Goal: Task Accomplishment & Management: Manage account settings

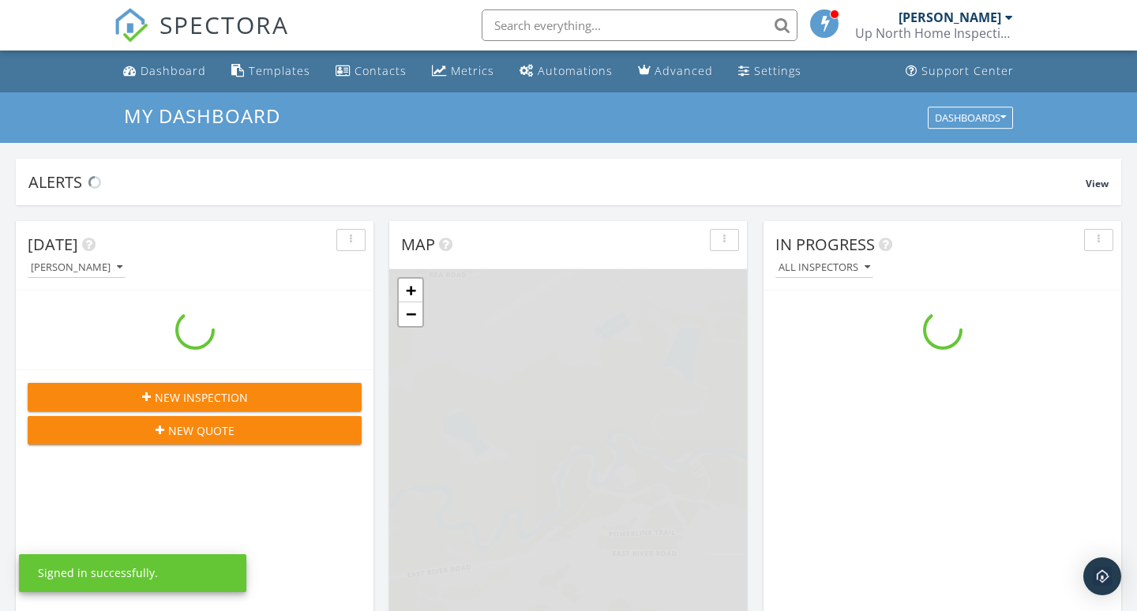
scroll to position [1438, 1138]
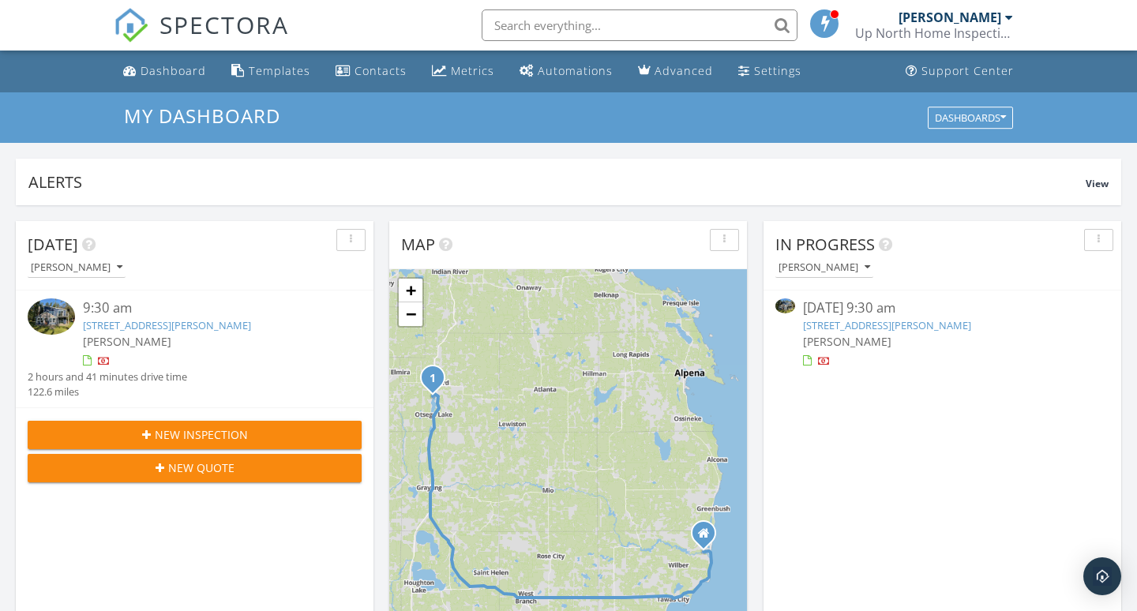
click at [846, 313] on div "[DATE] 9:30 am" at bounding box center [942, 308] width 279 height 20
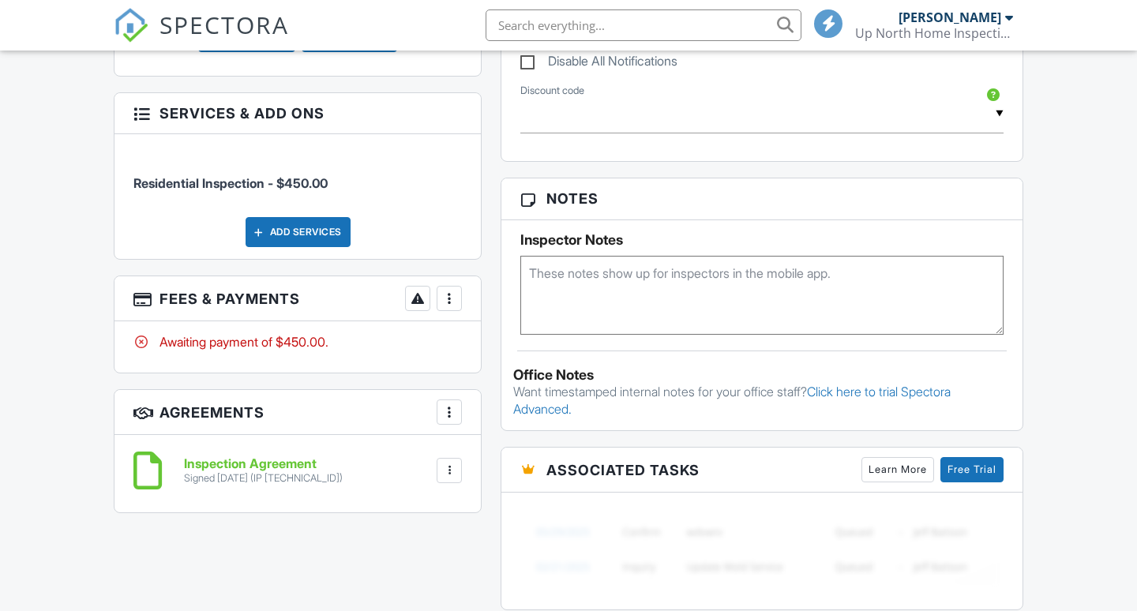
scroll to position [953, 0]
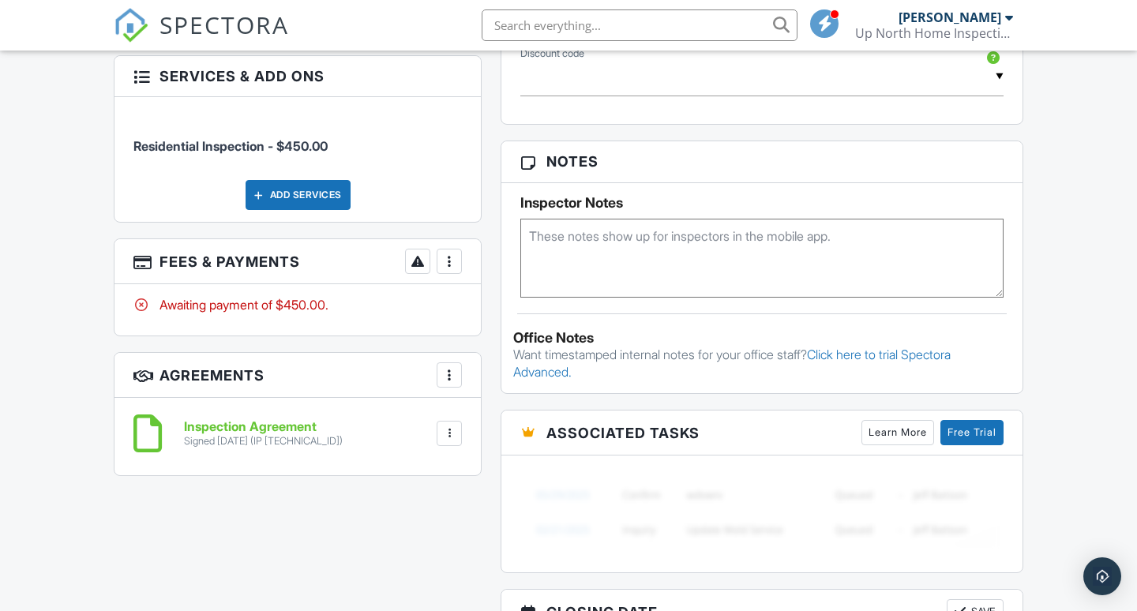
click at [451, 253] on div at bounding box center [449, 261] width 16 height 16
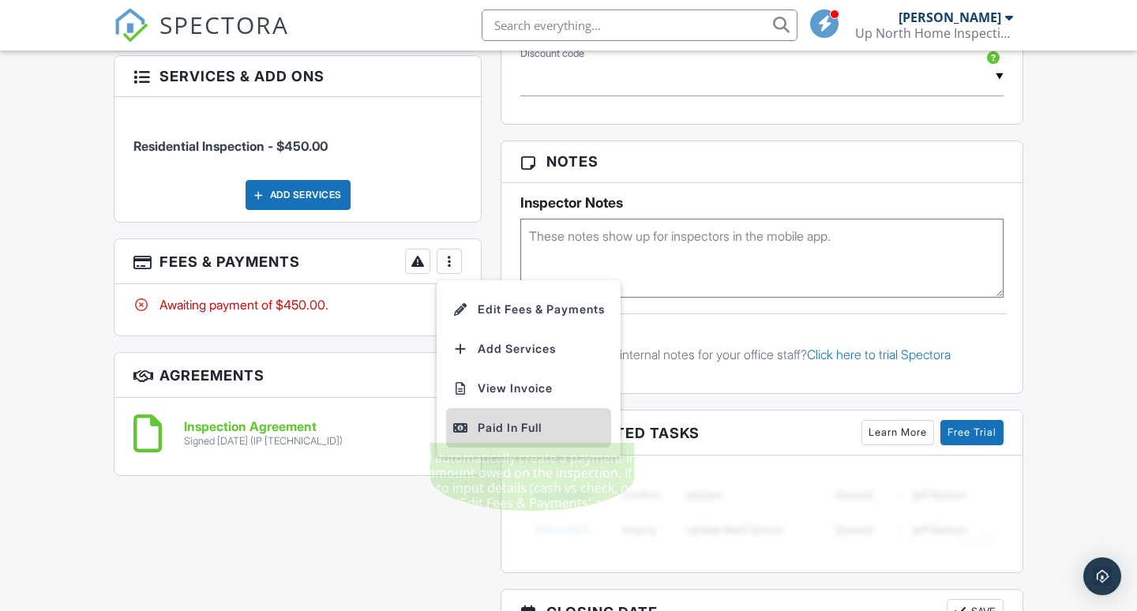
click at [495, 418] on div "Paid In Full" at bounding box center [528, 427] width 152 height 19
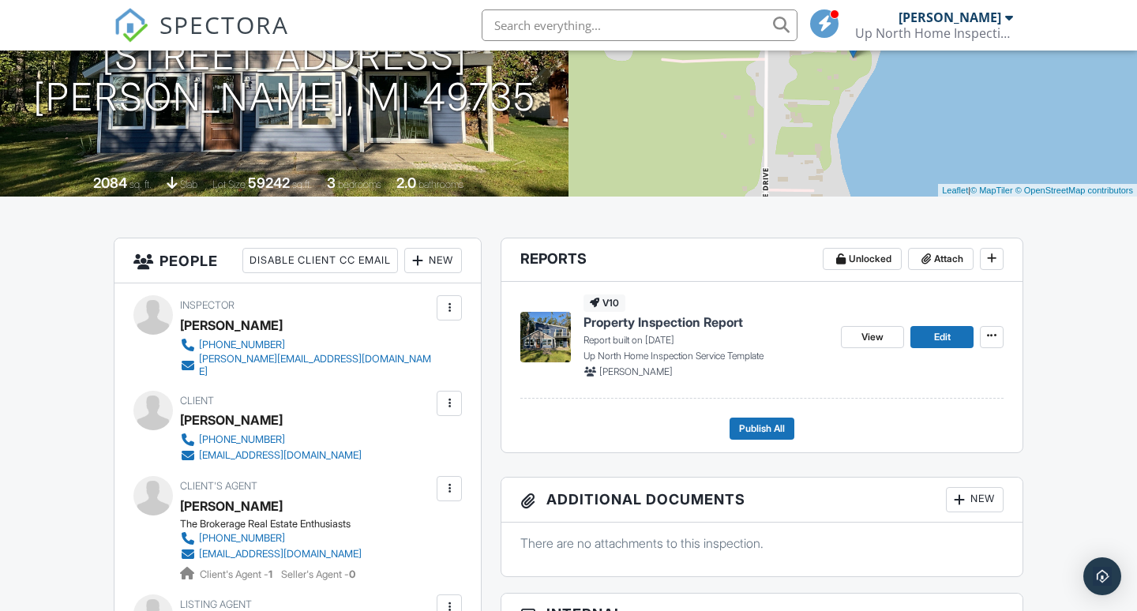
scroll to position [208, 0]
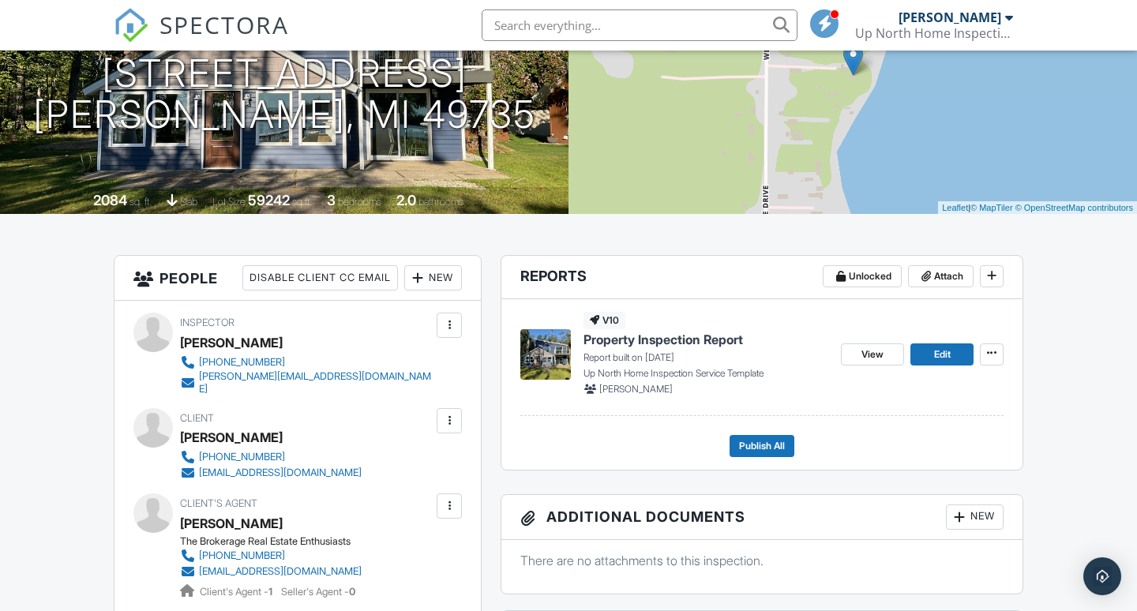
click at [624, 353] on p "Report built on 09/29/2025" at bounding box center [705, 358] width 245 height 14
click at [627, 340] on span "Property Inspection Report" at bounding box center [662, 339] width 159 height 17
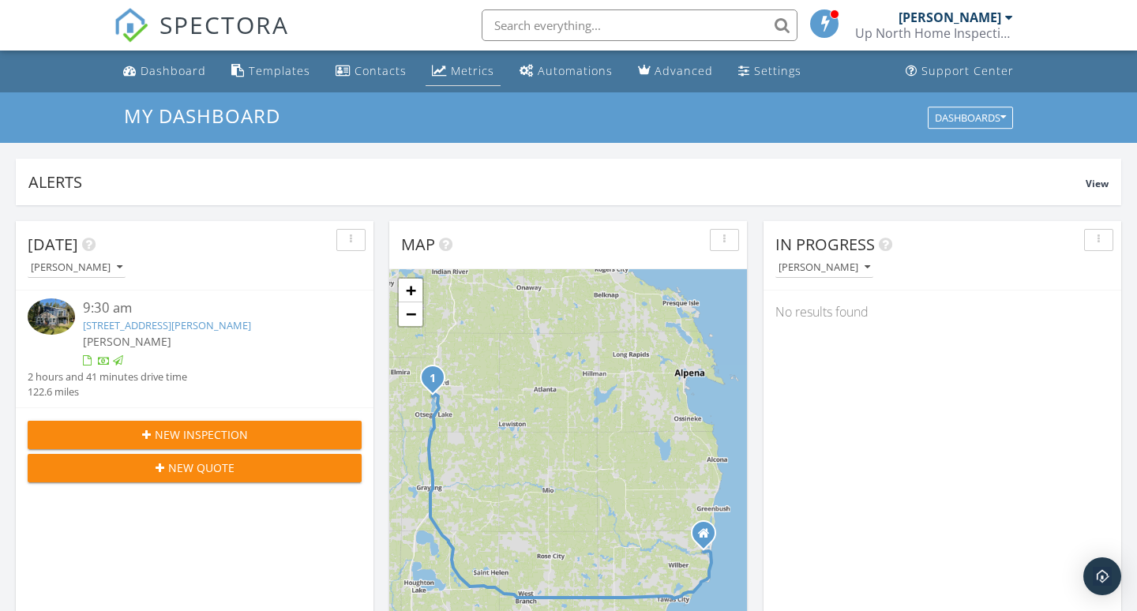
click at [451, 71] on div "Metrics" at bounding box center [472, 70] width 43 height 15
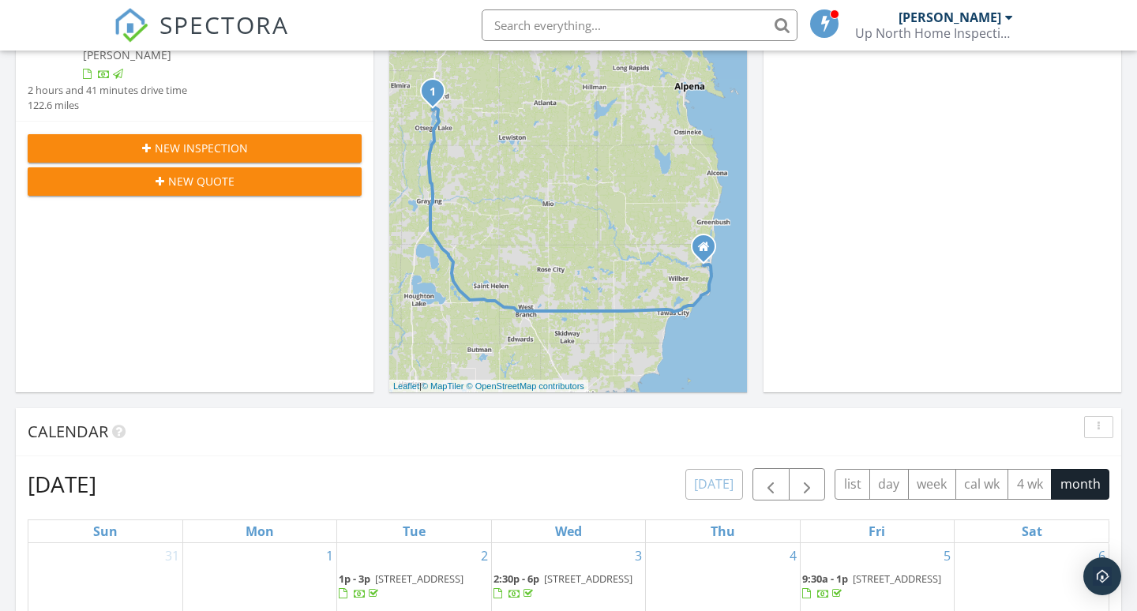
scroll to position [118, 0]
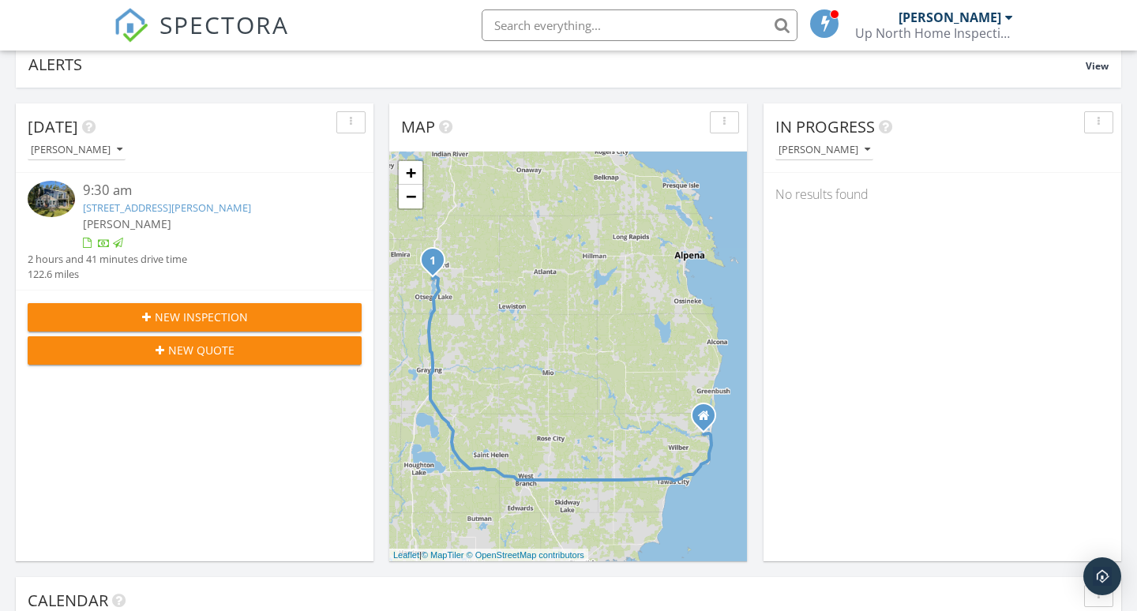
click at [188, 317] on span "New Inspection" at bounding box center [201, 317] width 93 height 17
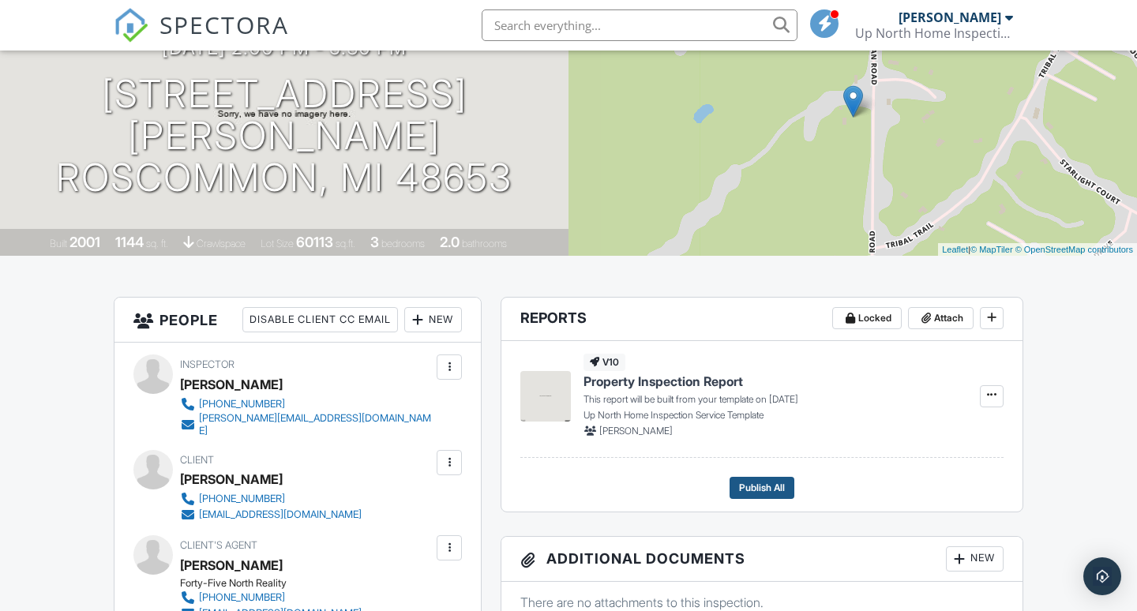
scroll to position [147, 0]
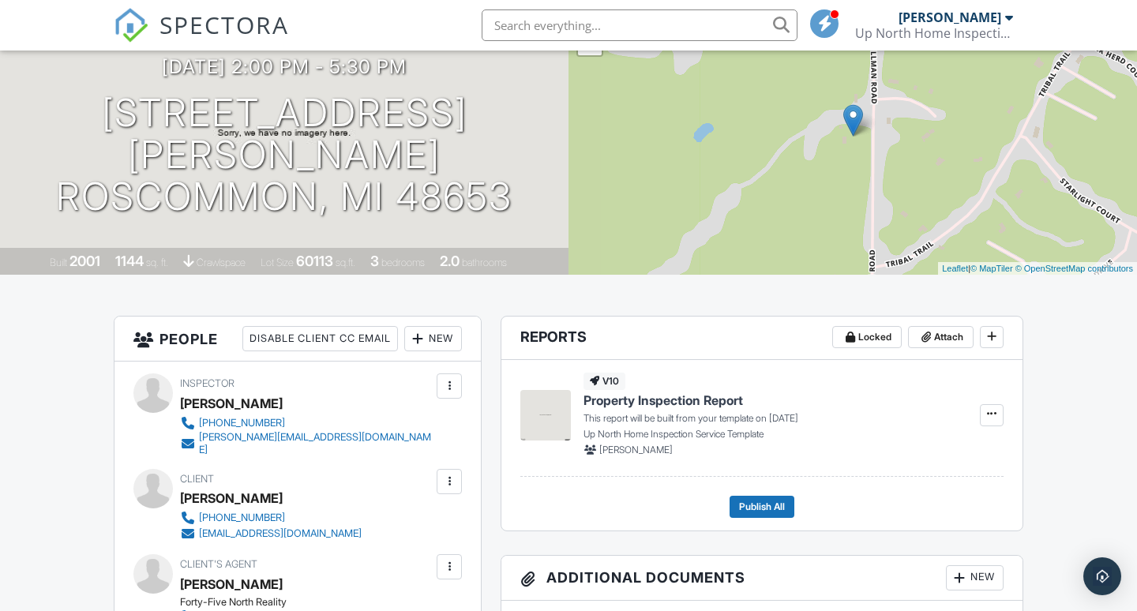
click at [1008, 18] on div at bounding box center [1009, 17] width 8 height 13
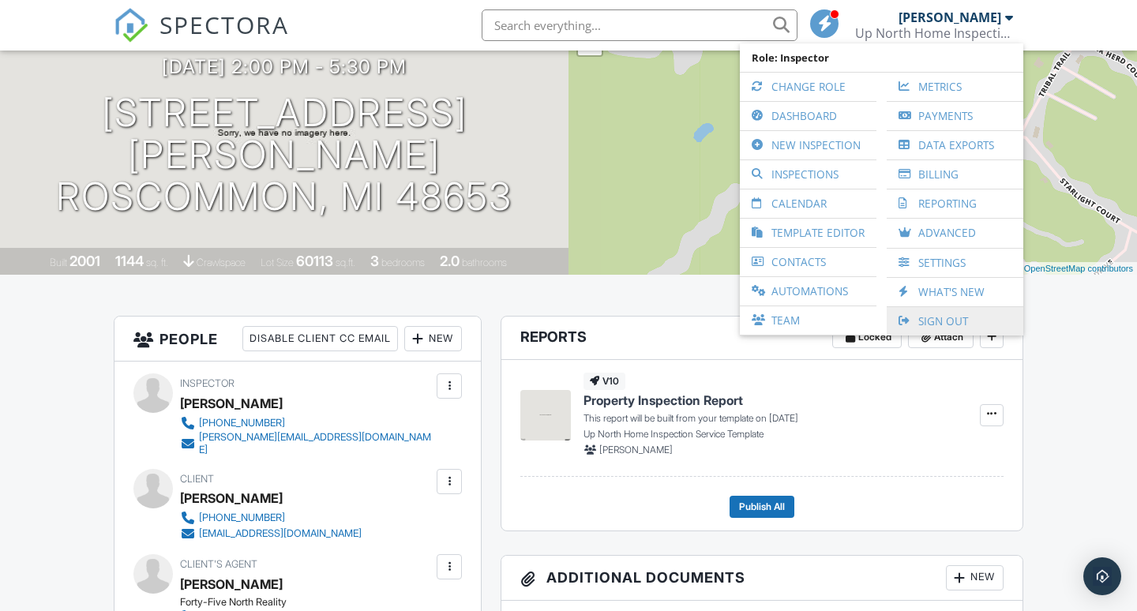
click at [935, 314] on link "Sign Out" at bounding box center [955, 321] width 121 height 28
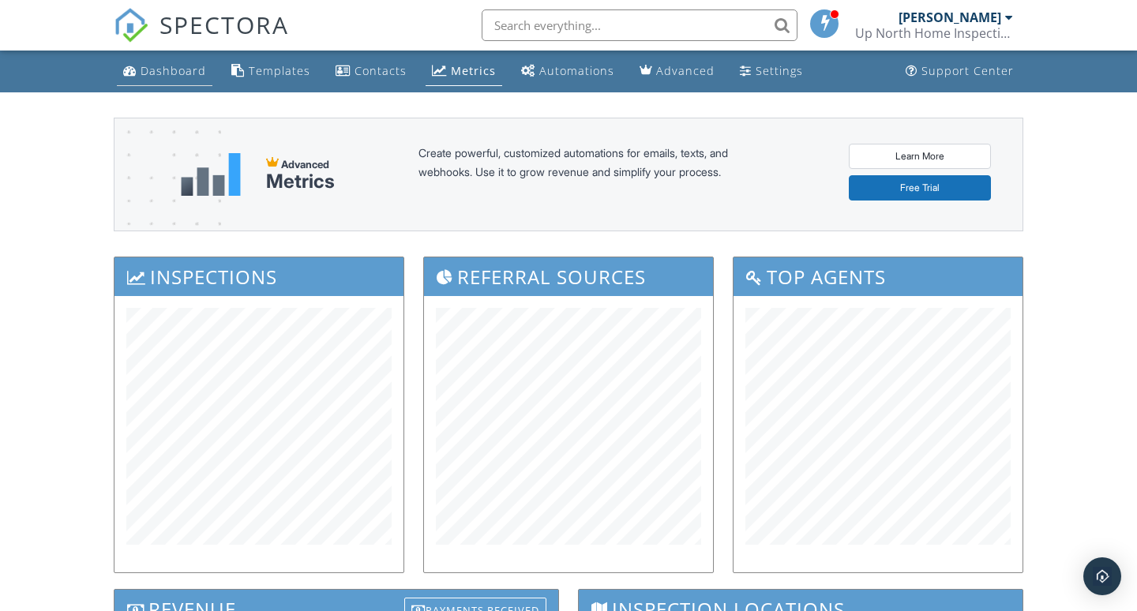
click at [177, 70] on div "Dashboard" at bounding box center [174, 70] width 66 height 15
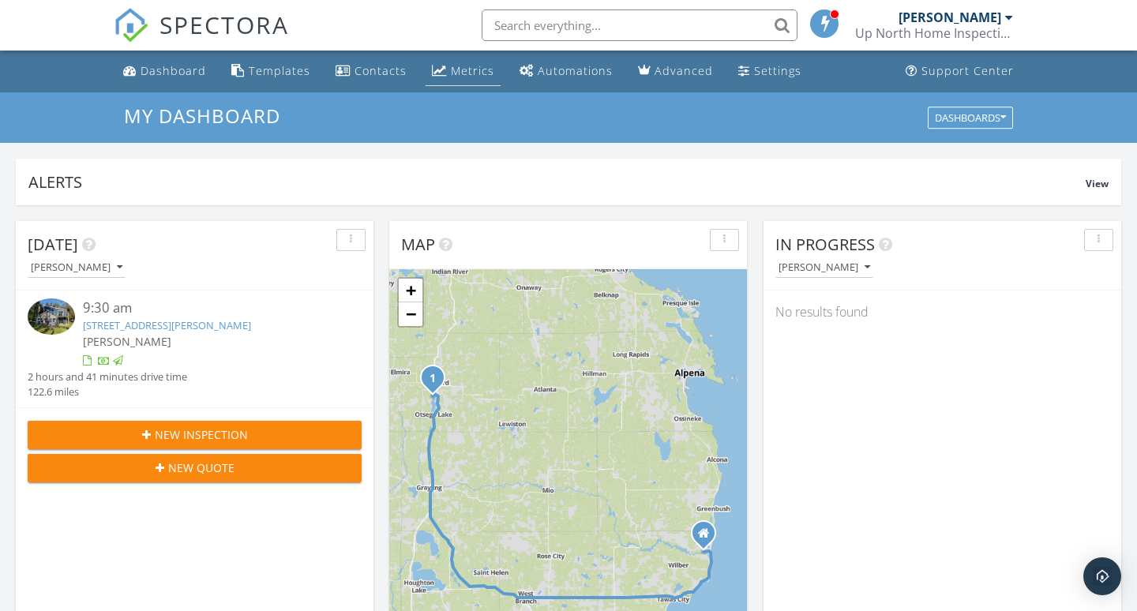
click at [473, 70] on div "Metrics" at bounding box center [472, 70] width 43 height 15
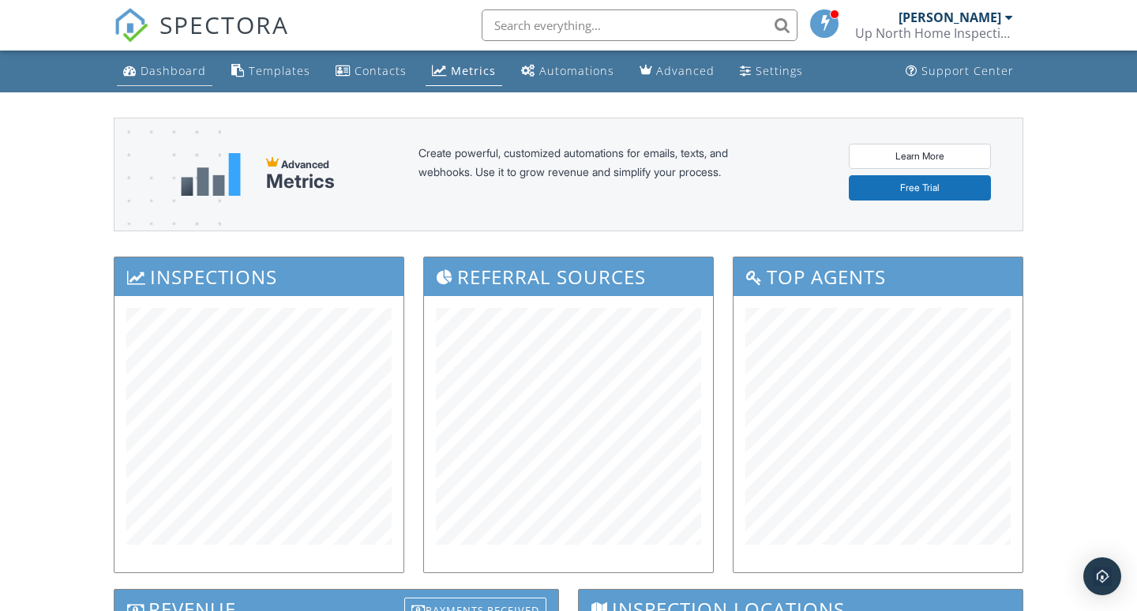
click at [163, 68] on div "Dashboard" at bounding box center [174, 70] width 66 height 15
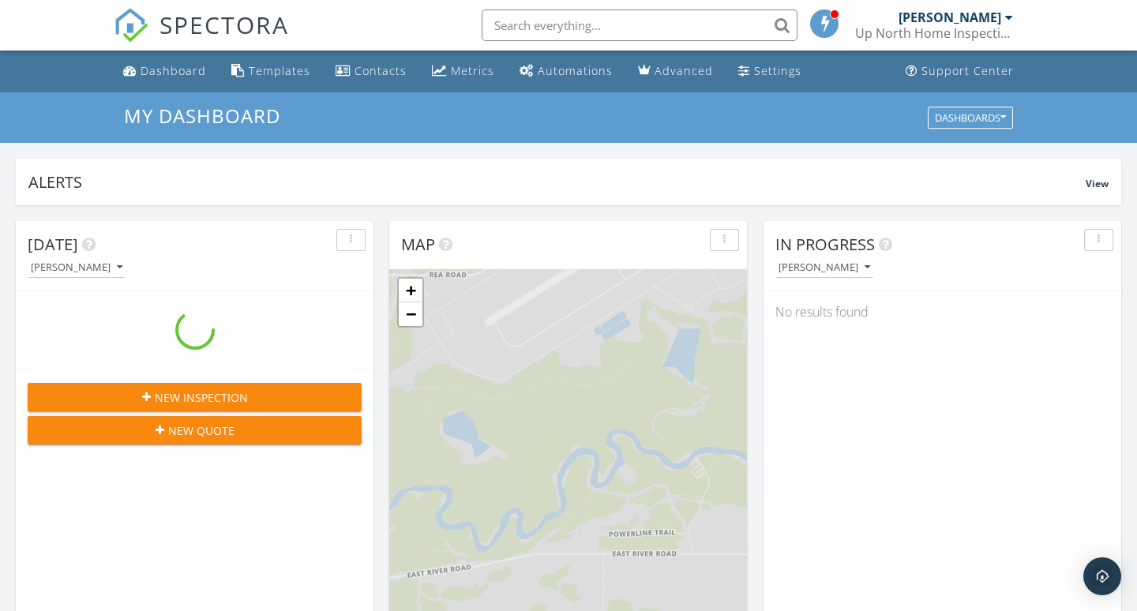
scroll to position [1438, 1138]
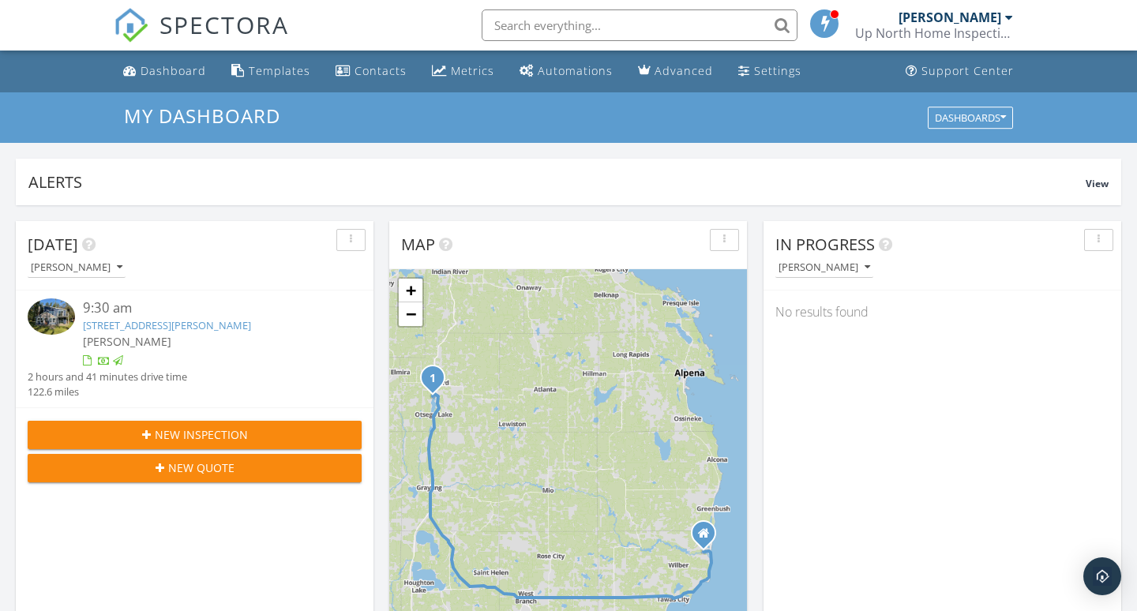
click at [1006, 14] on div at bounding box center [1009, 17] width 8 height 13
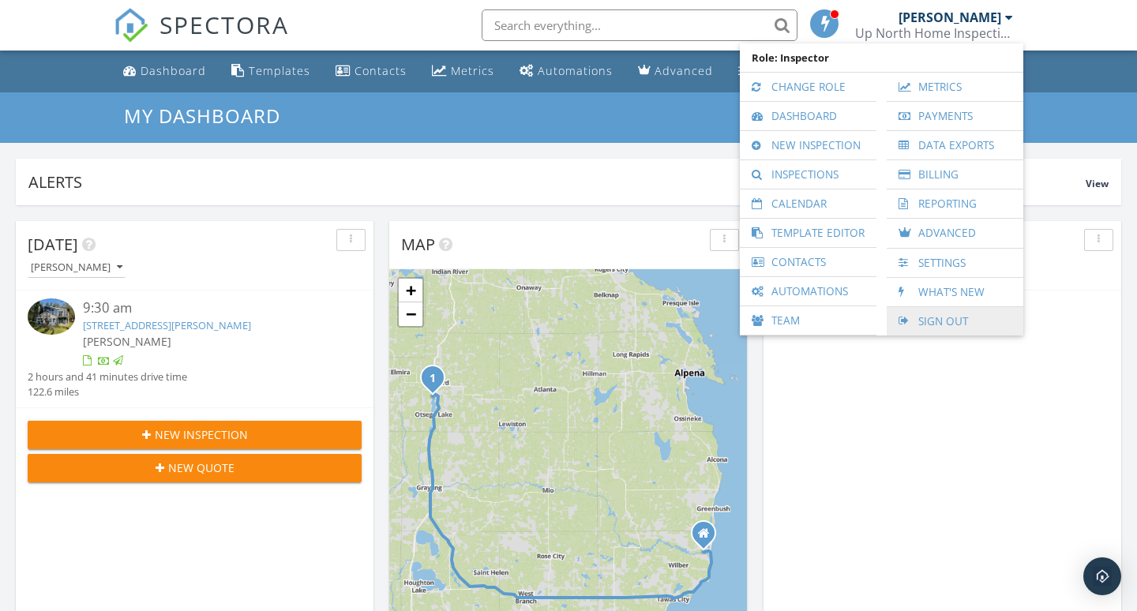
click at [933, 319] on link "Sign Out" at bounding box center [955, 321] width 121 height 28
